Goal: Use online tool/utility: Utilize a website feature to perform a specific function

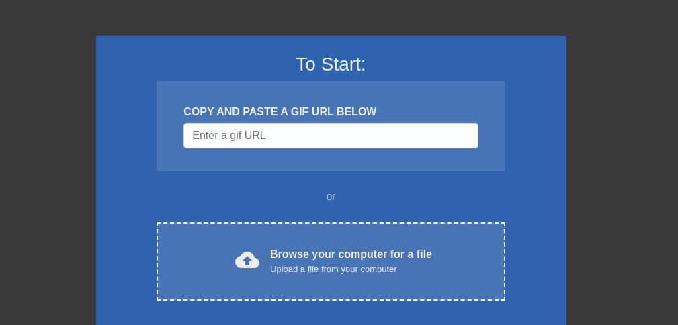
scroll to position [99, 0]
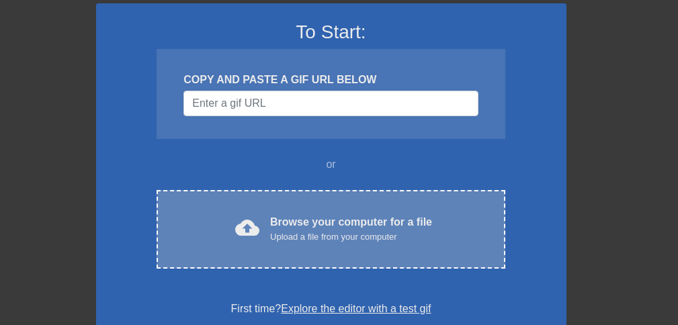
click at [248, 218] on span "cloud_upload" at bounding box center [247, 228] width 24 height 24
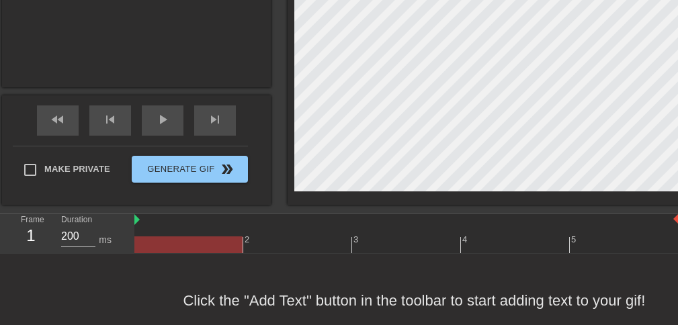
scroll to position [285, 0]
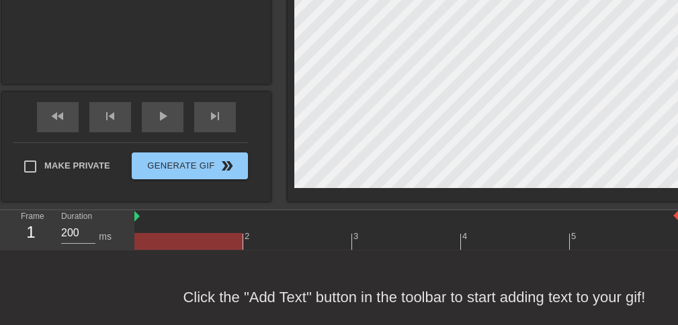
click at [209, 248] on div at bounding box center [188, 241] width 108 height 17
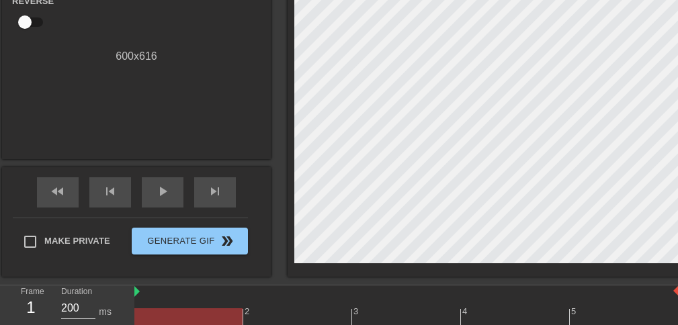
scroll to position [0, 0]
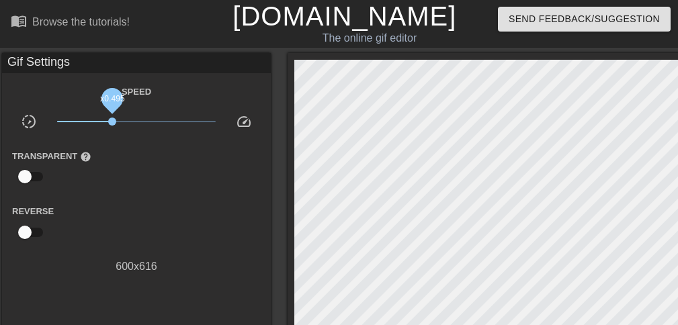
drag, startPoint x: 136, startPoint y: 122, endPoint x: 111, endPoint y: 124, distance: 25.6
click at [111, 124] on span "x0.495" at bounding box center [112, 122] width 8 height 8
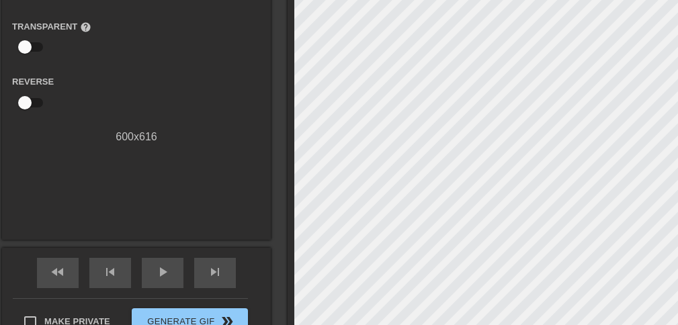
scroll to position [146, 0]
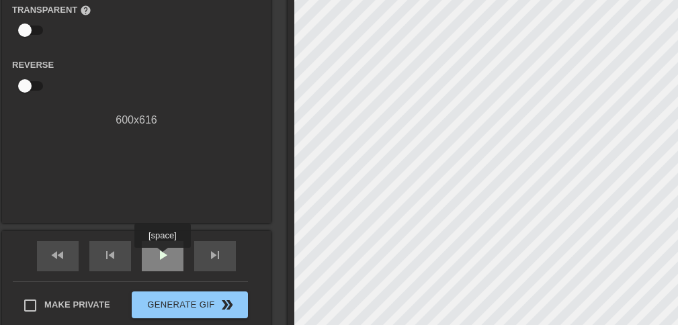
click at [164, 257] on span "play_arrow" at bounding box center [162, 255] width 16 height 16
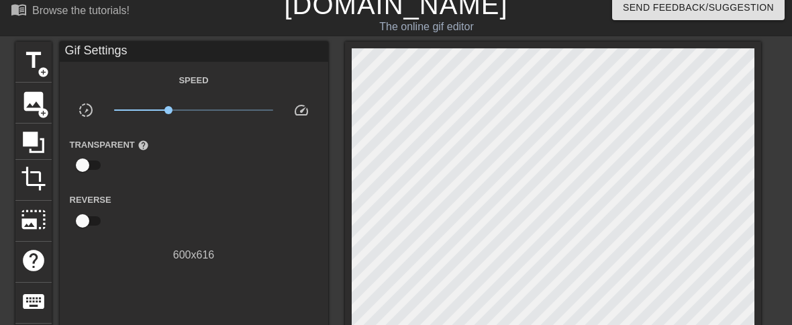
scroll to position [0, 0]
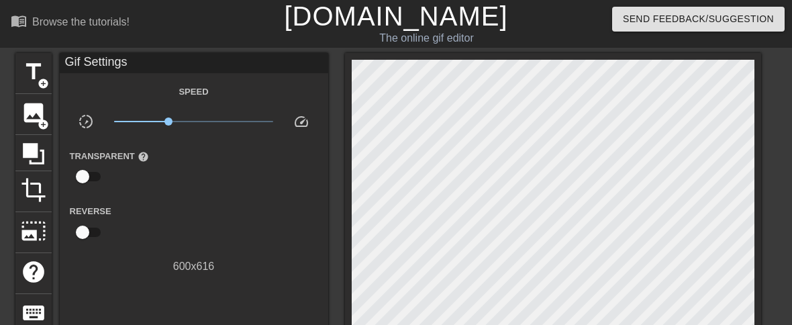
click at [354, 22] on link "[DOMAIN_NAME]" at bounding box center [396, 16] width 224 height 30
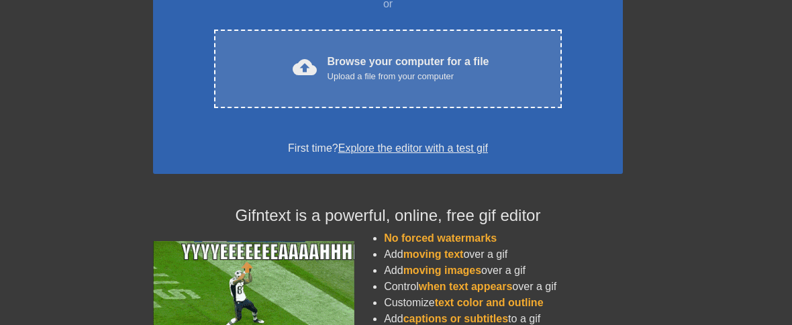
scroll to position [281, 0]
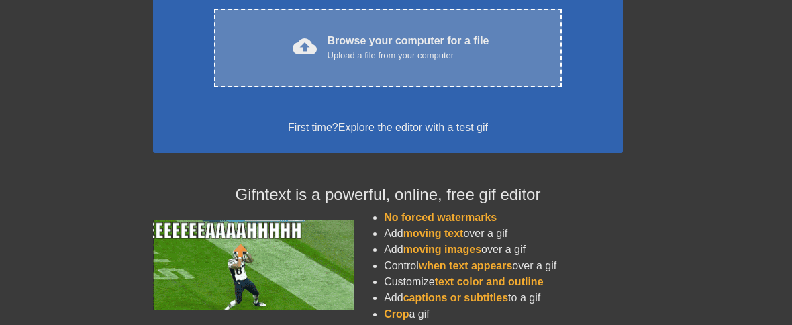
click at [409, 60] on div "Upload a file from your computer" at bounding box center [409, 55] width 162 height 13
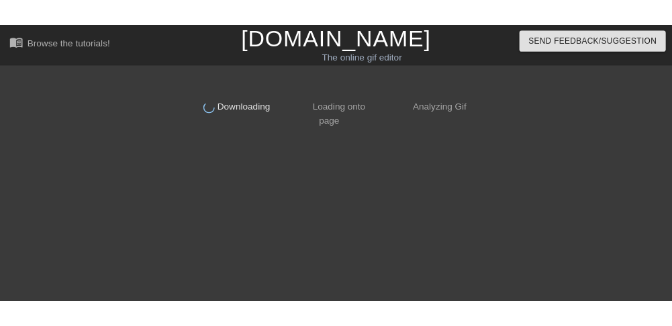
scroll to position [0, 0]
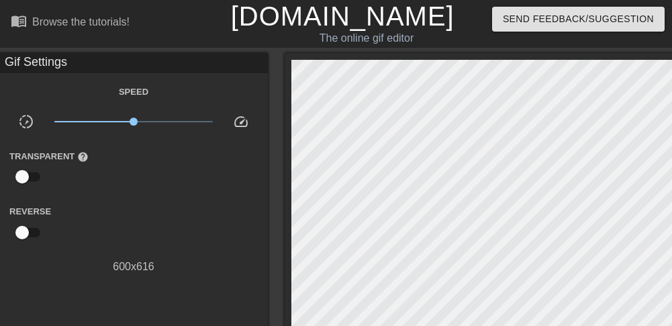
click at [41, 63] on div "Gif Settings" at bounding box center [133, 63] width 269 height 20
click at [257, 17] on link "[DOMAIN_NAME]" at bounding box center [343, 16] width 224 height 30
